Goal: Information Seeking & Learning: Learn about a topic

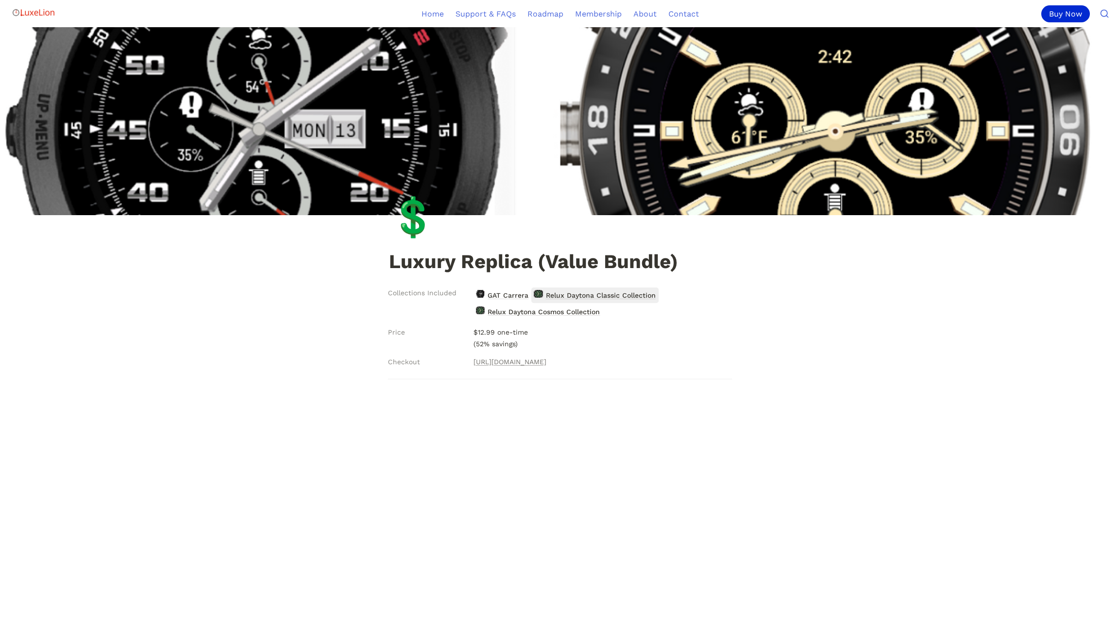
click at [597, 296] on span "Relux Daytona Classic Collection" at bounding box center [601, 295] width 112 height 13
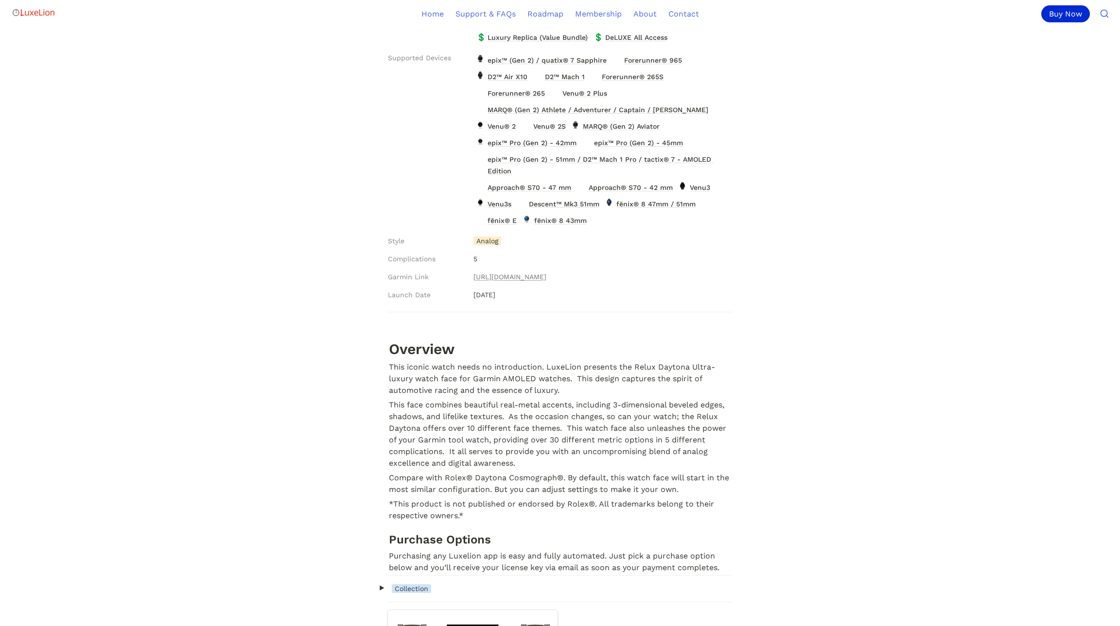
scroll to position [301, 0]
click at [546, 278] on link "https://apps.garmin.com/en-US/apps/46959f7e-8b54-4989-9874-1e548e3d78ad" at bounding box center [509, 278] width 73 height 12
